Goal: Transaction & Acquisition: Book appointment/travel/reservation

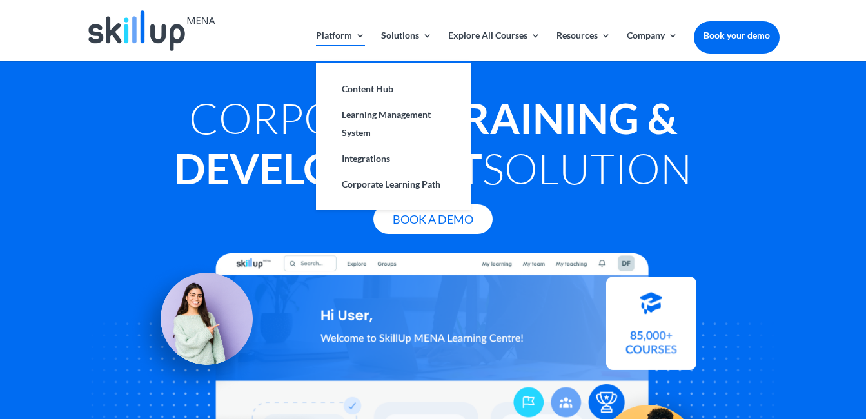
click at [353, 35] on link "Platform" at bounding box center [340, 46] width 49 height 30
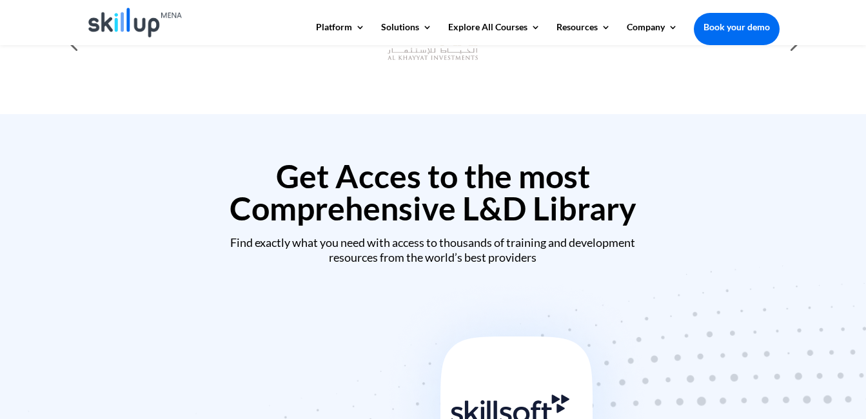
scroll to position [387, 0]
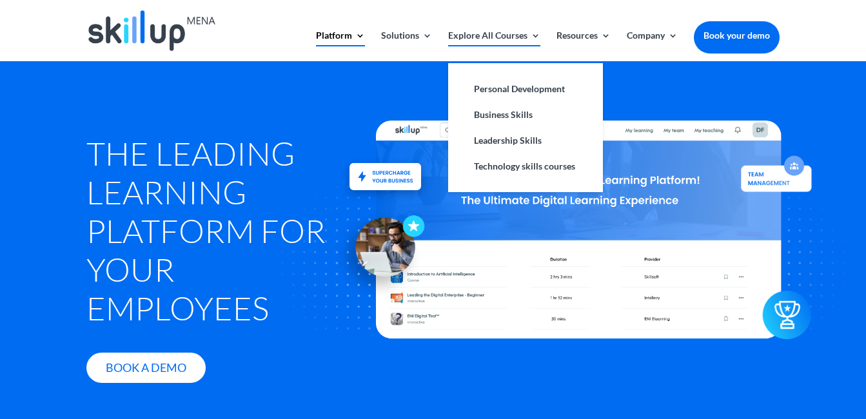
click at [462, 34] on link "Explore All Courses" at bounding box center [494, 46] width 92 height 30
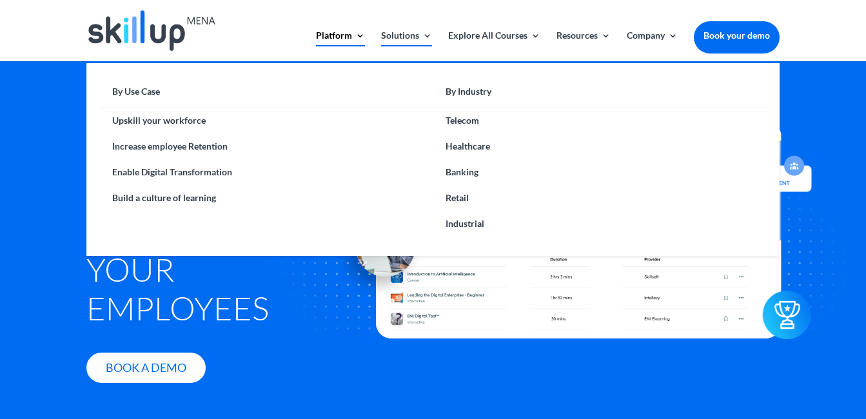
click at [409, 33] on link "Solutions" at bounding box center [406, 46] width 51 height 30
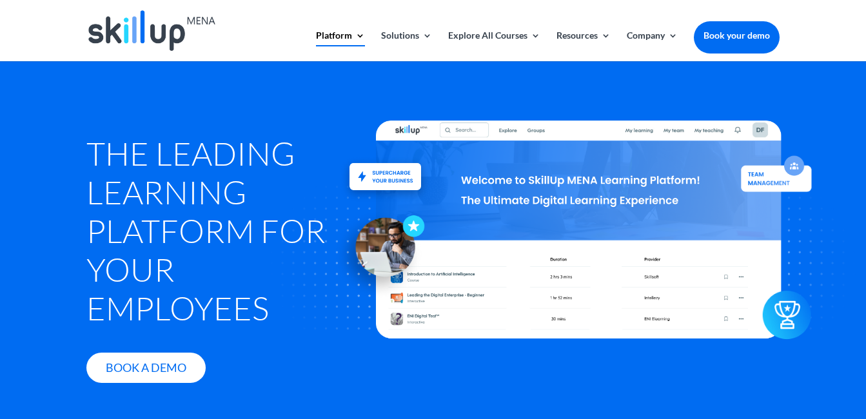
click at [727, 32] on link "Book your demo" at bounding box center [736, 35] width 86 height 28
